Goal: Transaction & Acquisition: Purchase product/service

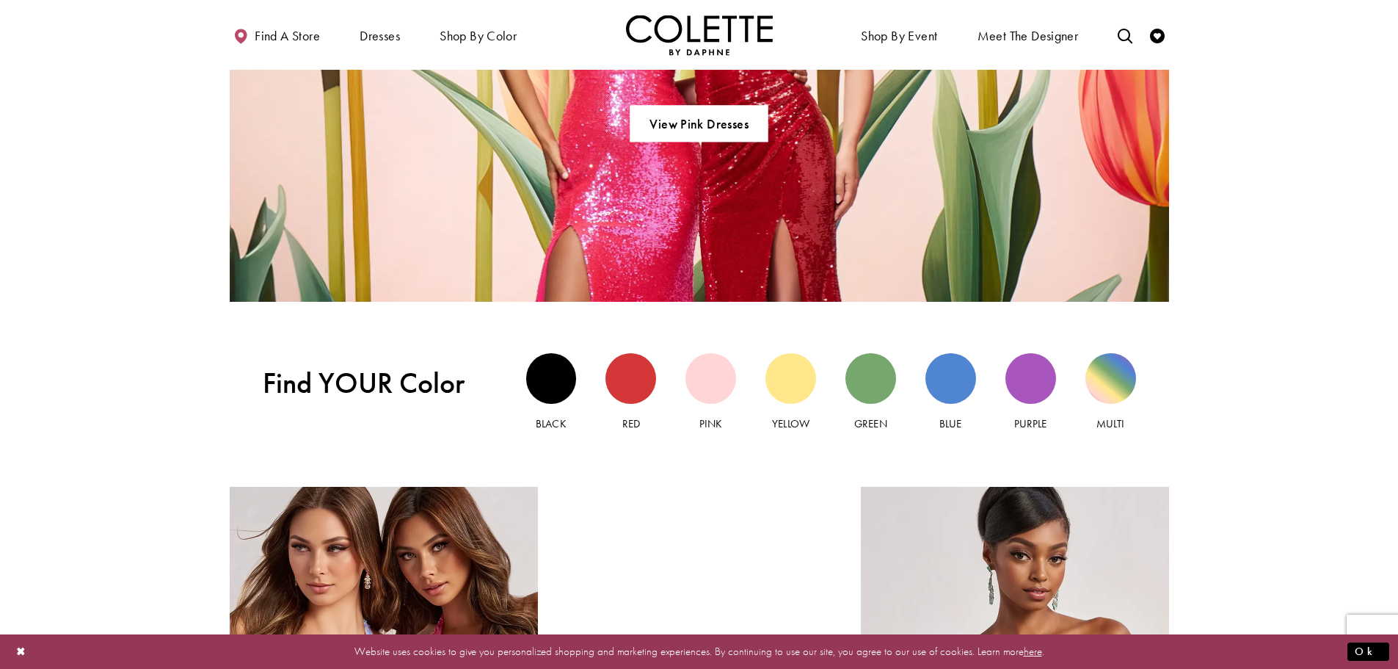
scroll to position [1327, 0]
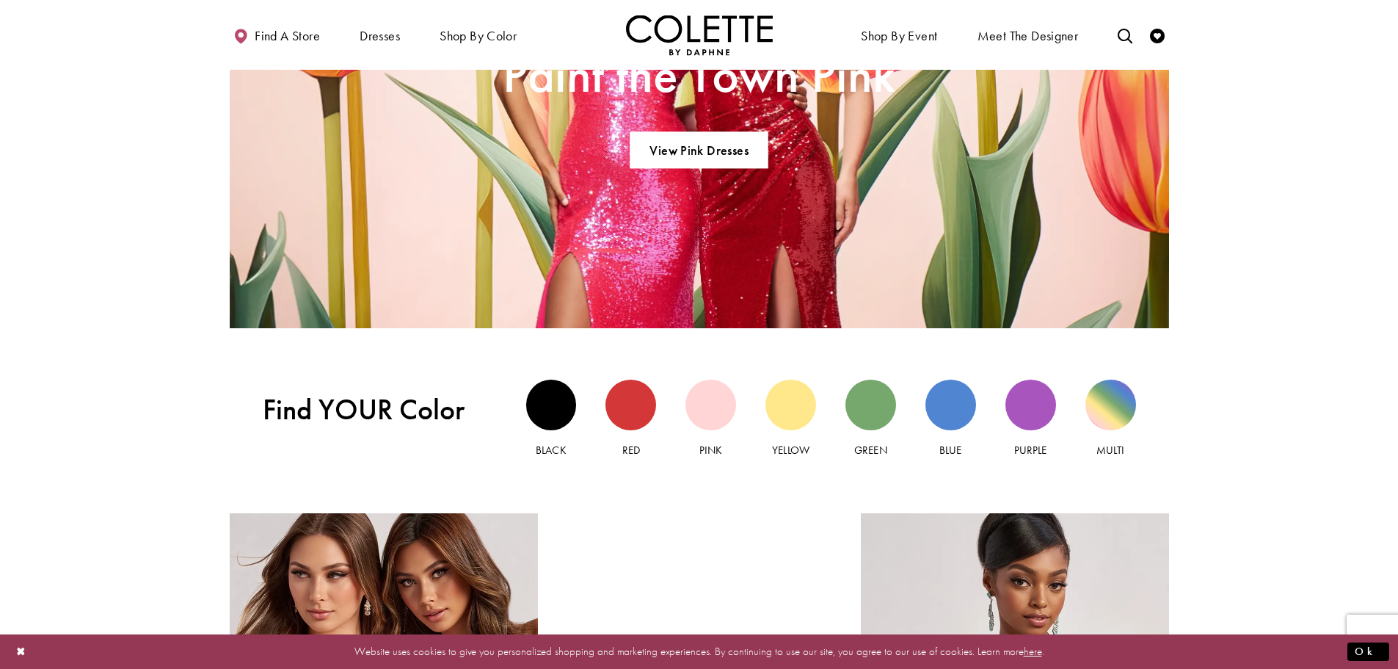
click at [106, 377] on div "**********" at bounding box center [699, 385] width 1398 height 3284
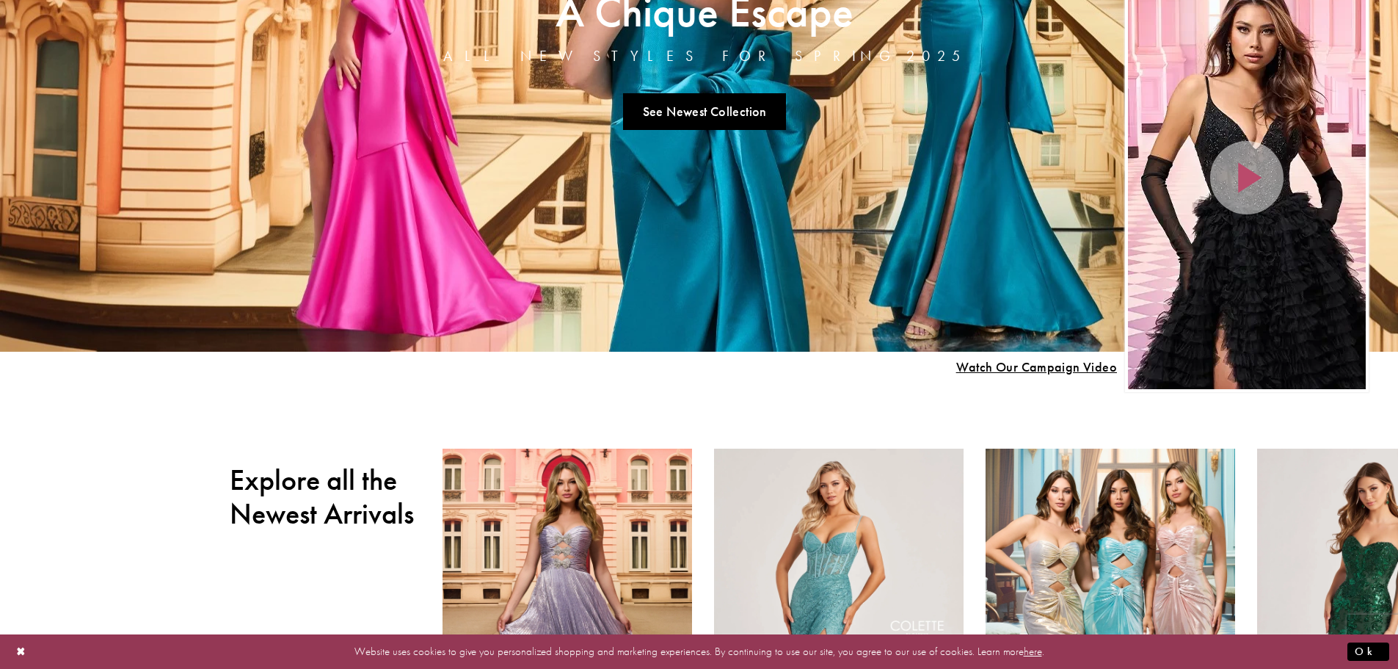
scroll to position [0, 0]
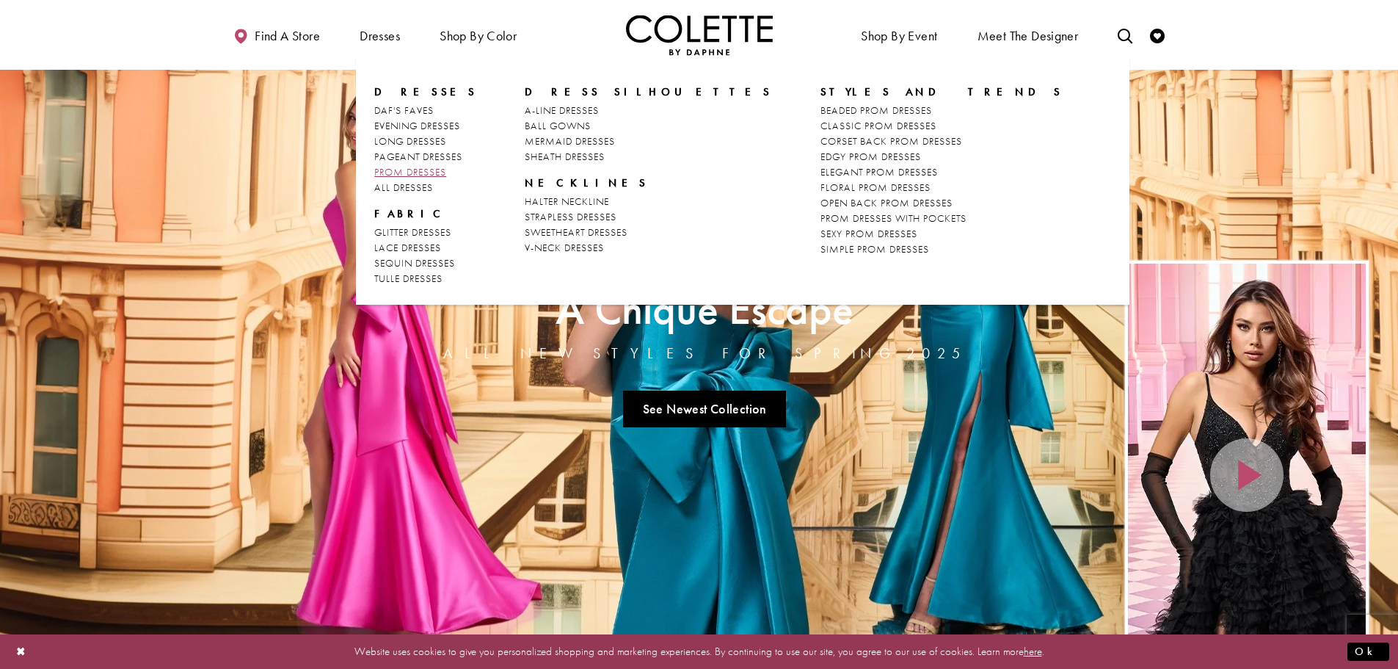
click at [393, 172] on span "PROM DRESSES" at bounding box center [410, 171] width 72 height 13
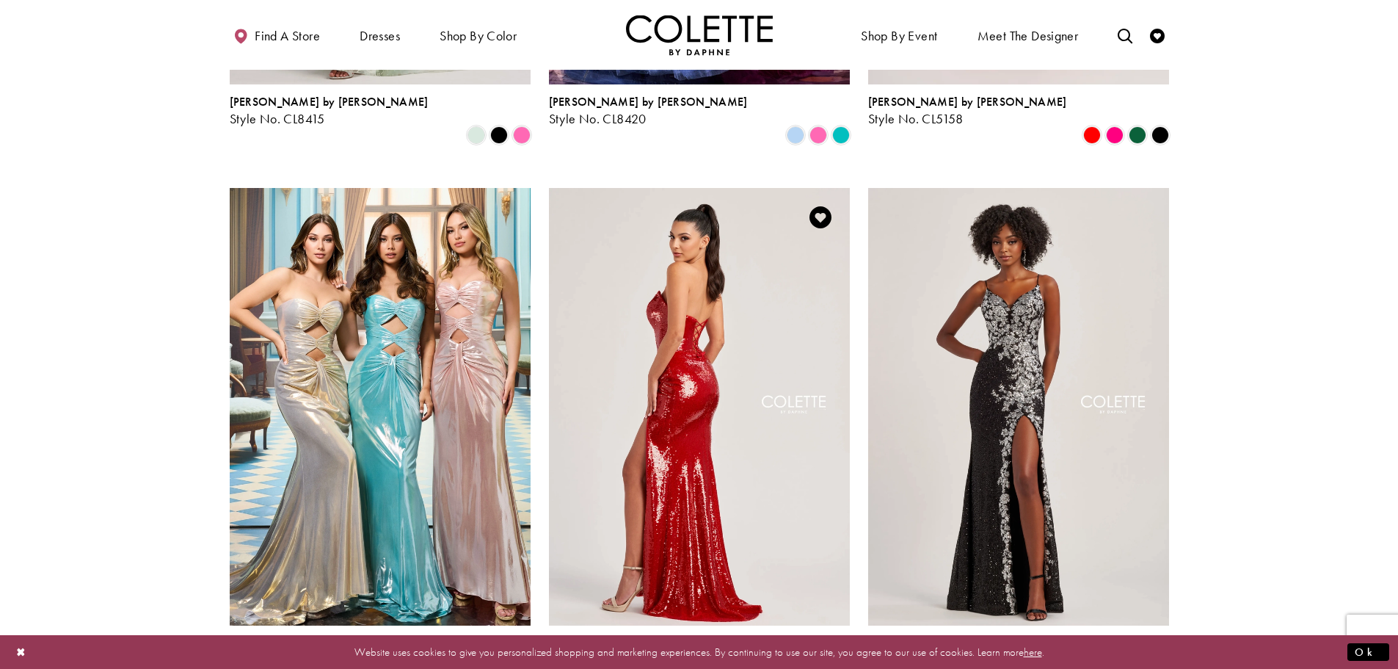
scroll to position [2422, 0]
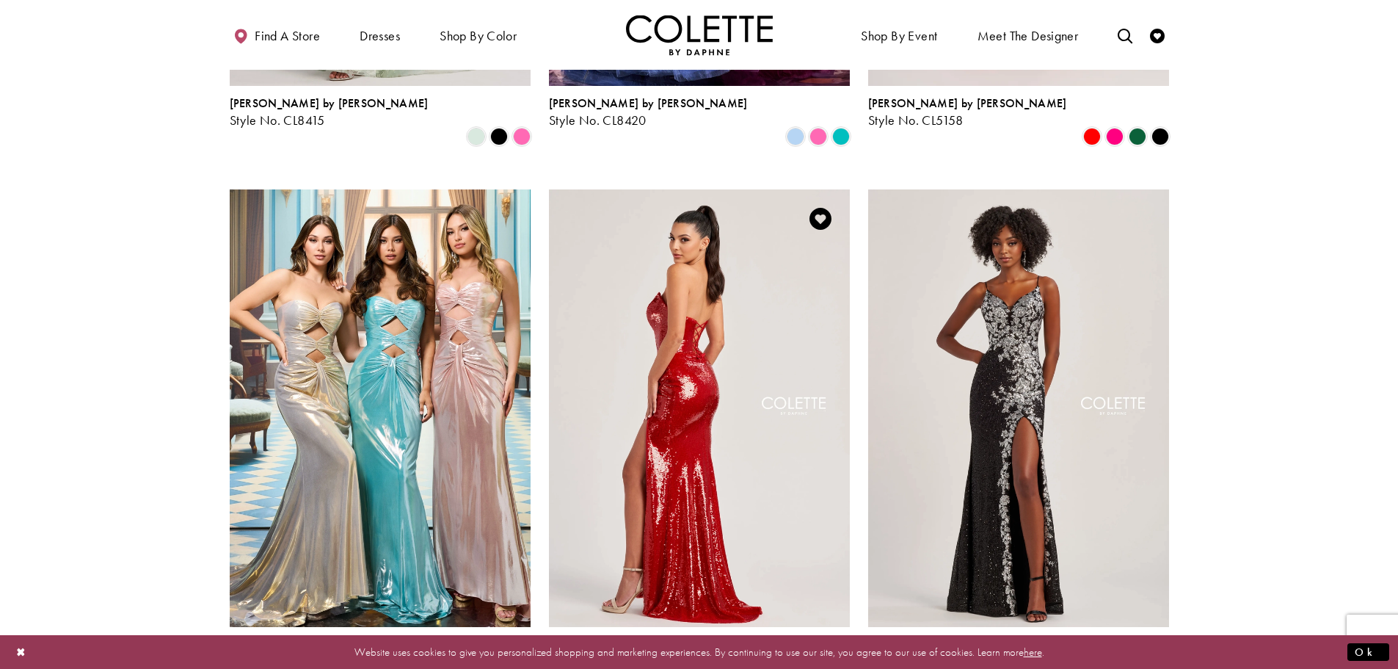
click at [730, 297] on img "Visit Colette by Daphne Style No. CL8300 Page" at bounding box center [699, 407] width 301 height 437
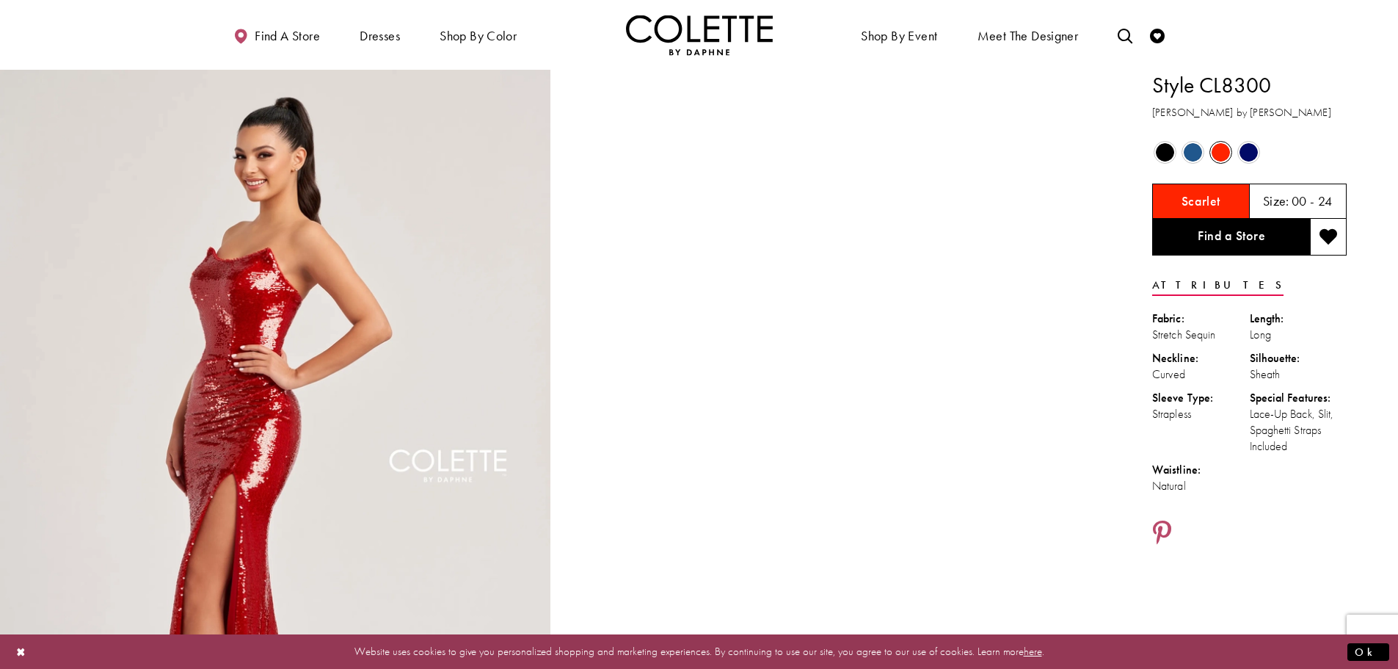
click at [1252, 152] on span "Product color controls state depends on size chosen" at bounding box center [1249, 152] width 18 height 18
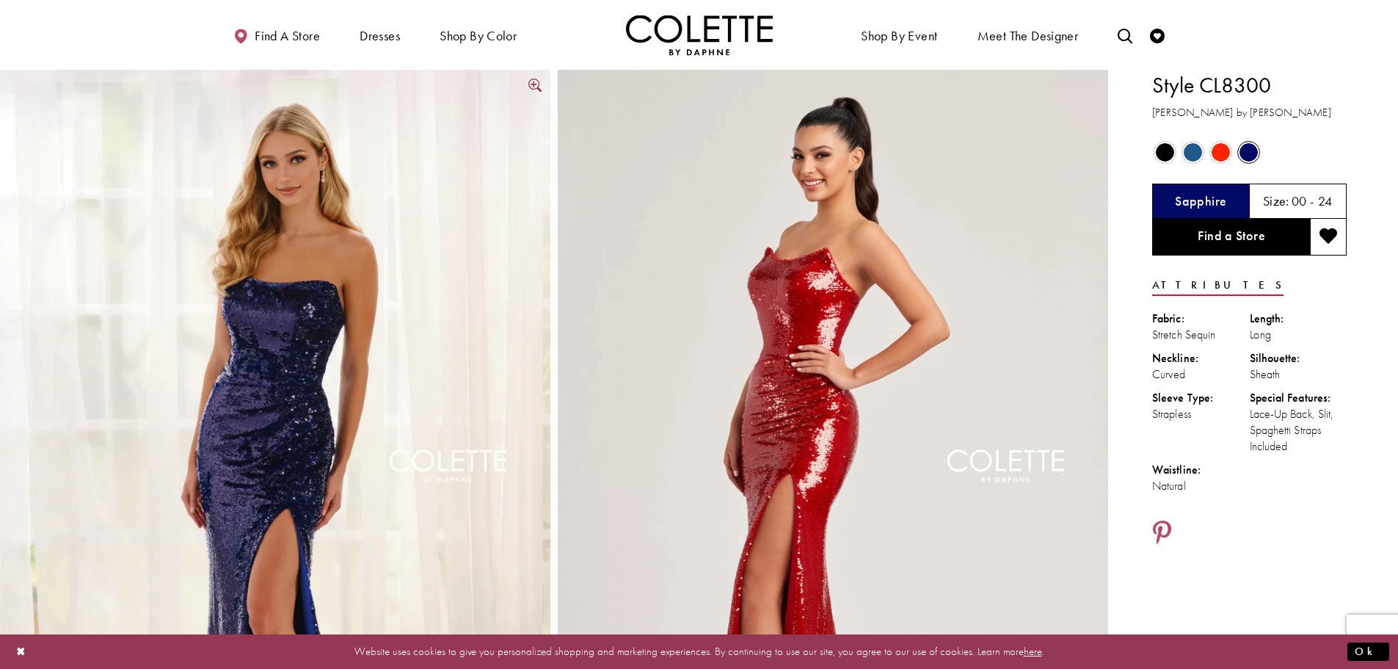
scroll to position [73, 0]
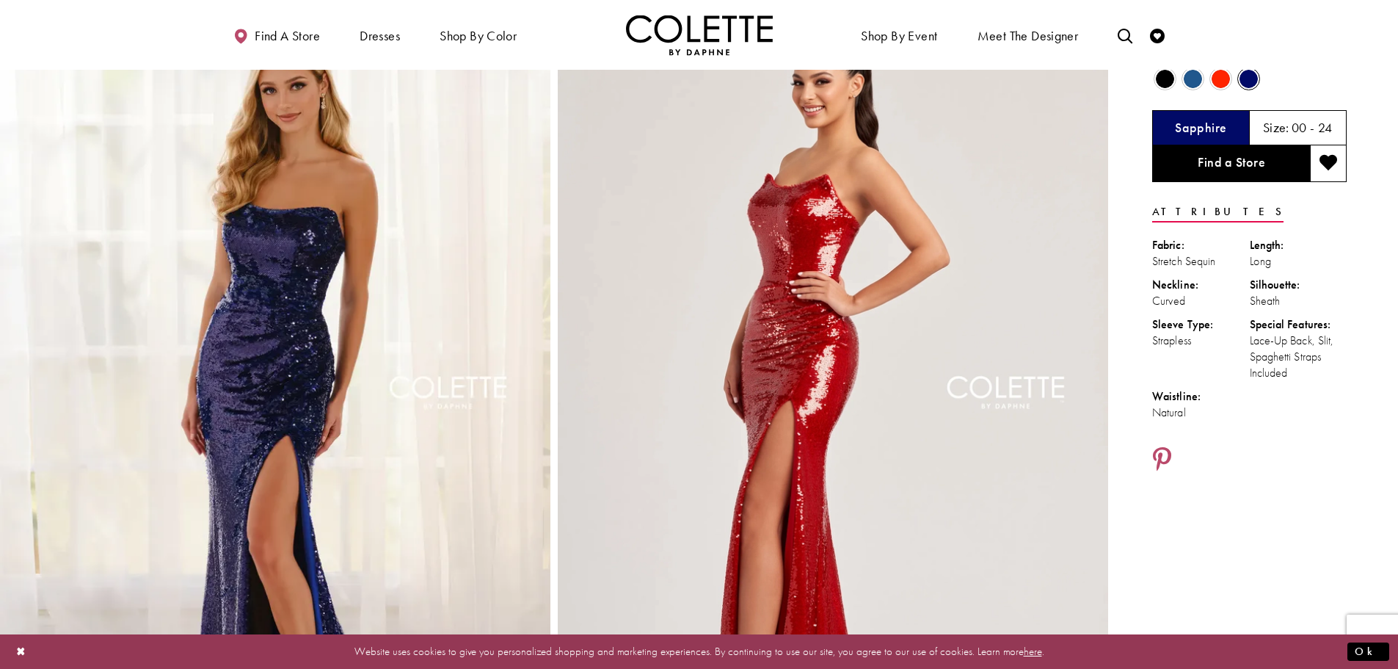
click at [303, 284] on img "Full size Style CL8300 Colette by Daphne #2 Sapphire frontface vertical picture" at bounding box center [275, 409] width 551 height 826
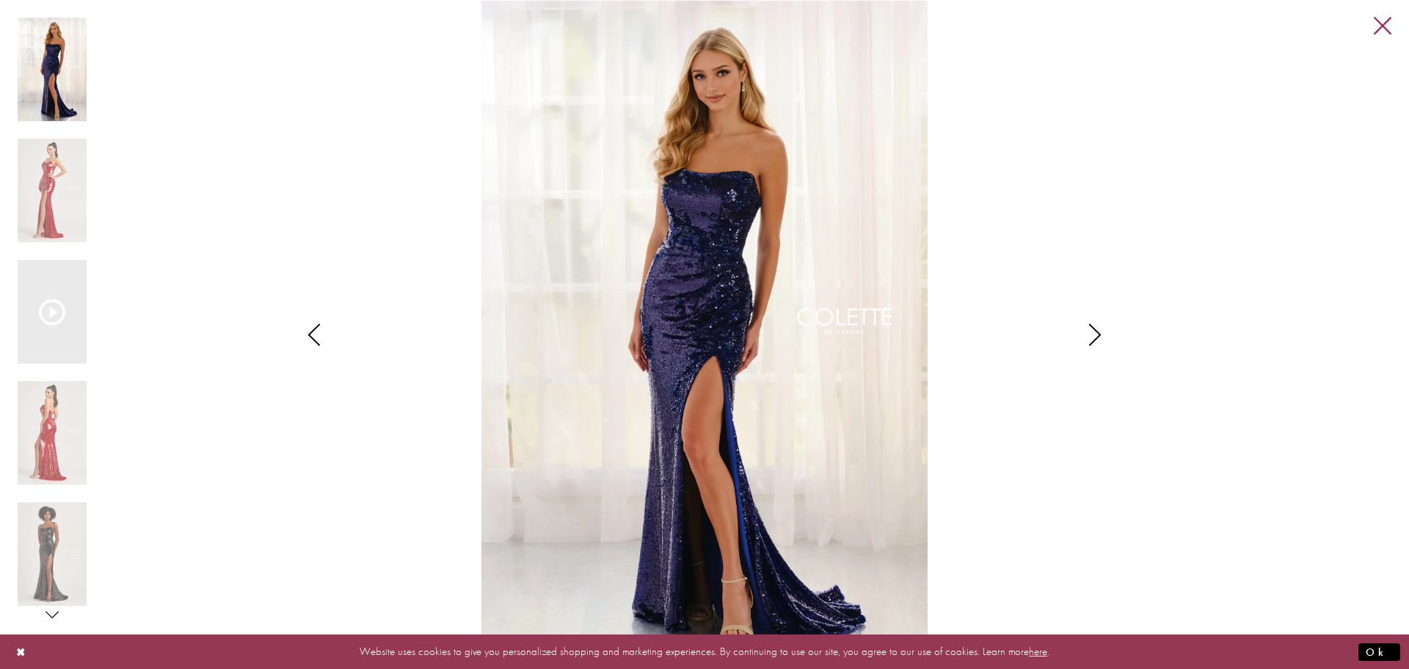
click at [1381, 24] on link "Close" at bounding box center [1383, 27] width 18 height 18
